Goal: Information Seeking & Learning: Learn about a topic

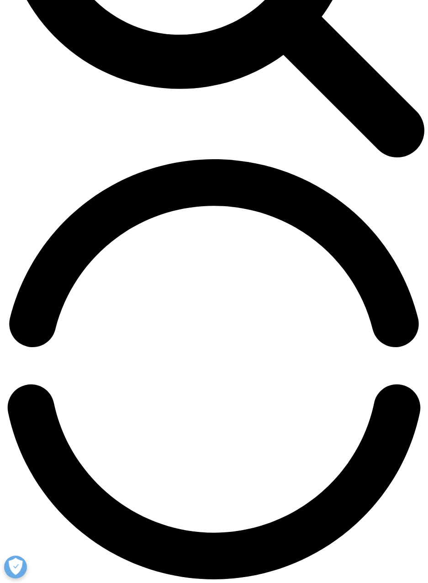
scroll to position [834, 0]
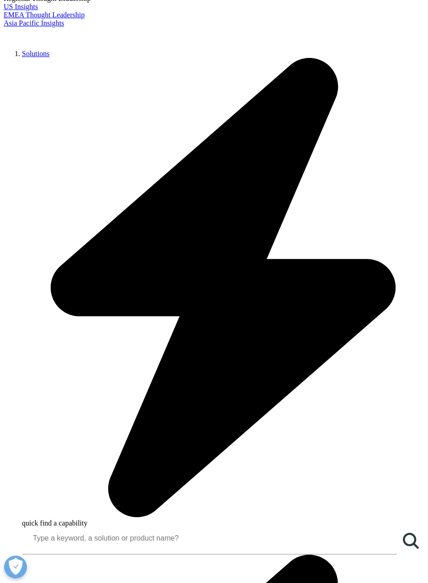
drag, startPoint x: 184, startPoint y: 238, endPoint x: 209, endPoint y: 242, distance: 25.0
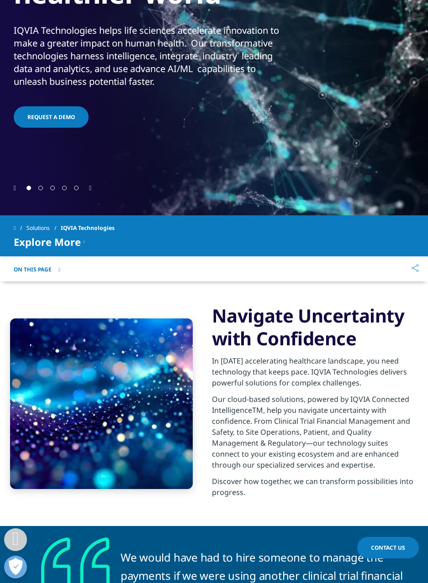
click at [184, 238] on div "Explore More Orchestrated Clinical Trials Clinical Trial Financial Suite Qualit…" at bounding box center [214, 241] width 400 height 11
